Goal: Transaction & Acquisition: Purchase product/service

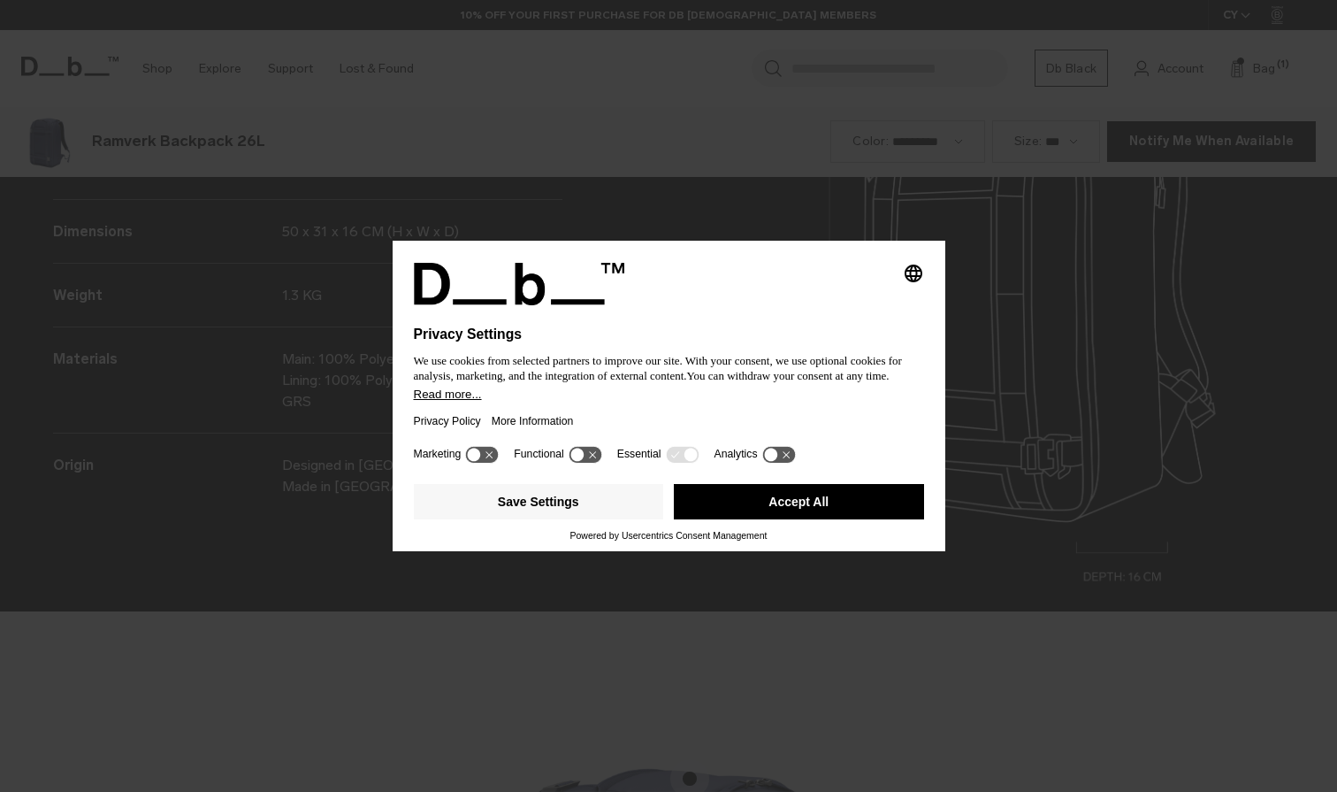
scroll to position [2375, 0]
